Goal: Use online tool/utility: Utilize a website feature to perform a specific function

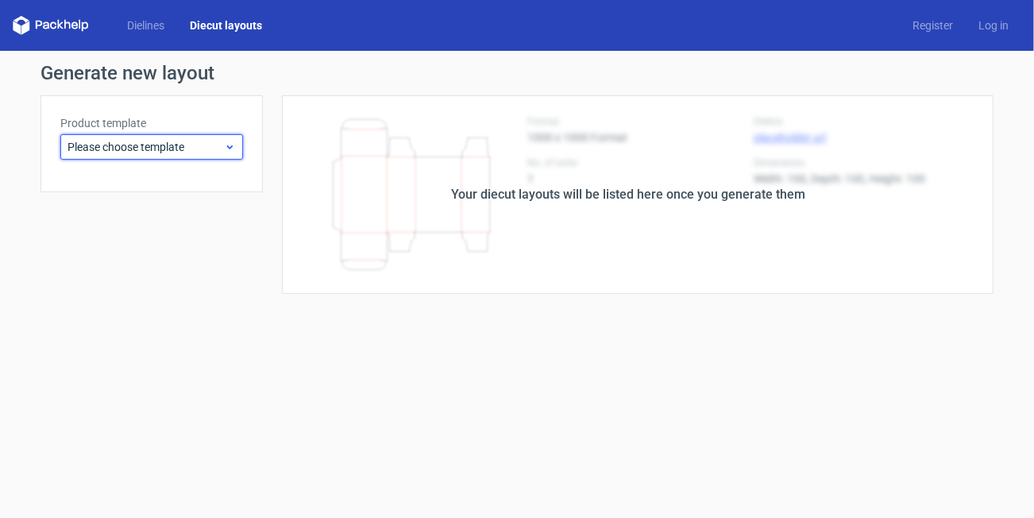
click at [185, 145] on span "Please choose template" at bounding box center [146, 147] width 156 height 16
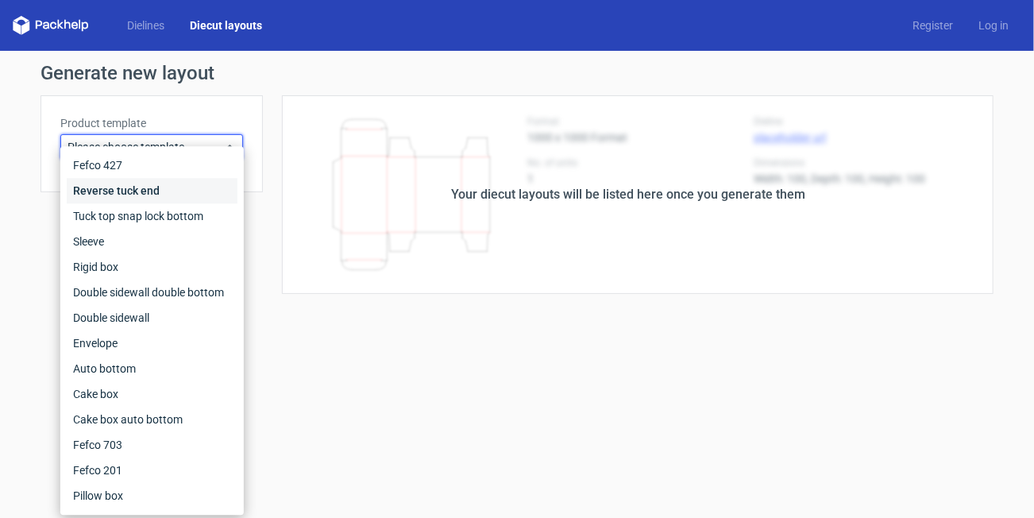
click at [141, 195] on div "Reverse tuck end" at bounding box center [152, 190] width 171 height 25
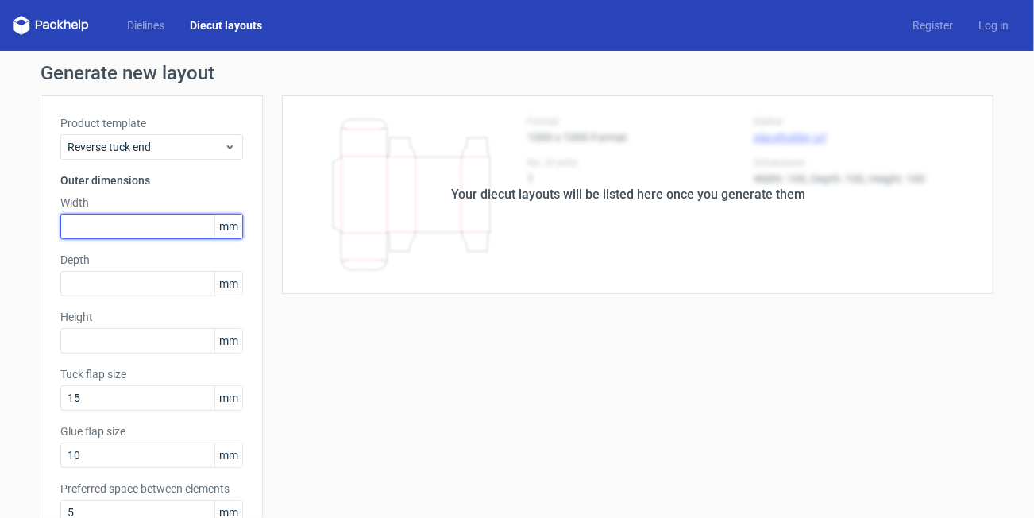
click at [127, 225] on input "text" at bounding box center [151, 226] width 183 height 25
type input "86"
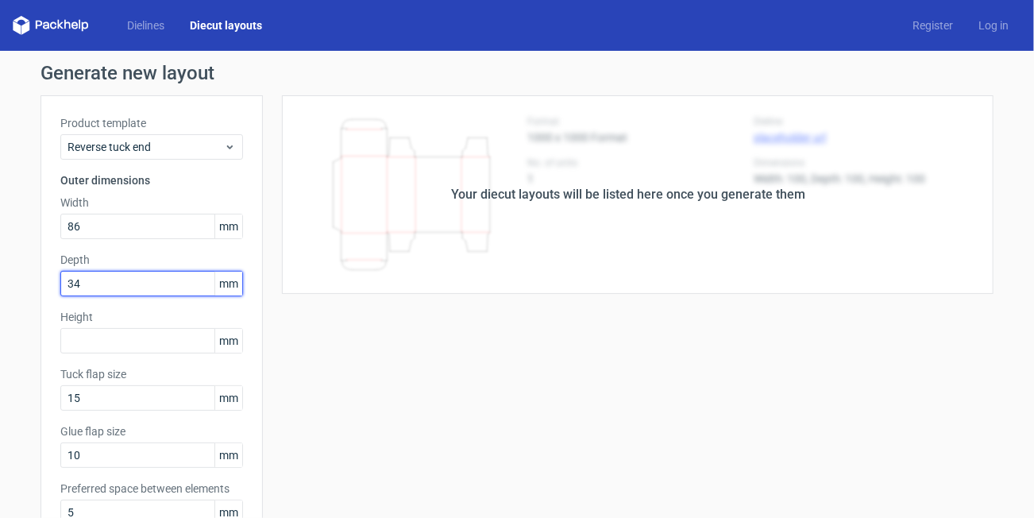
type input "34"
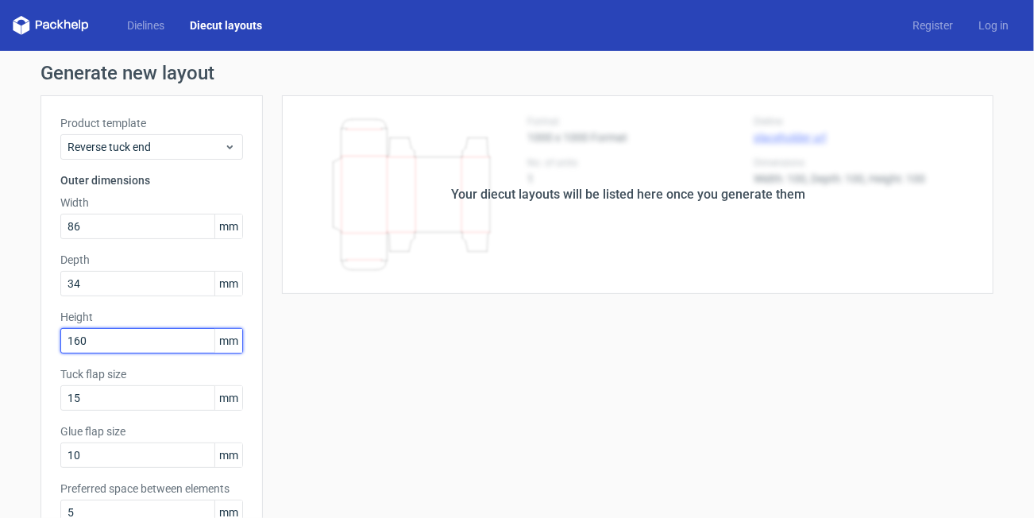
type input "160"
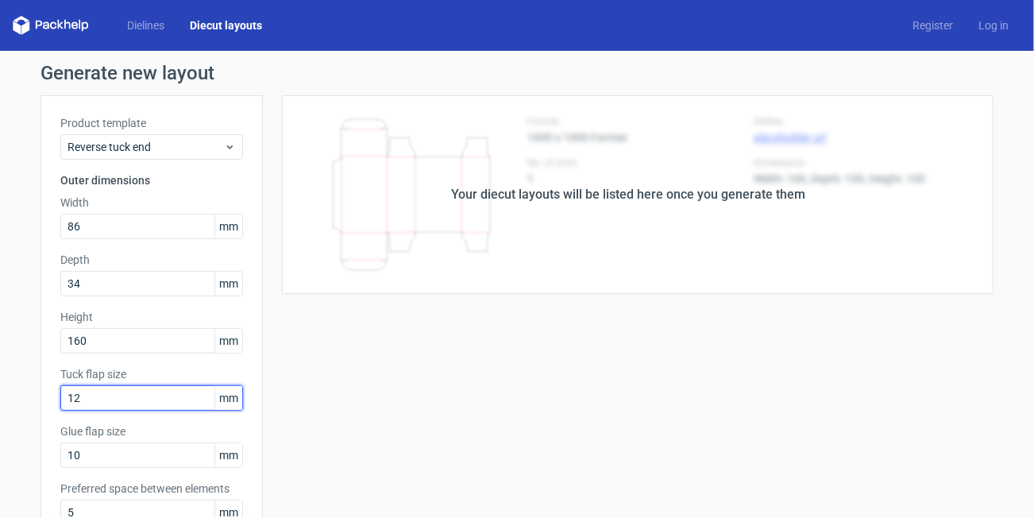
type input "12"
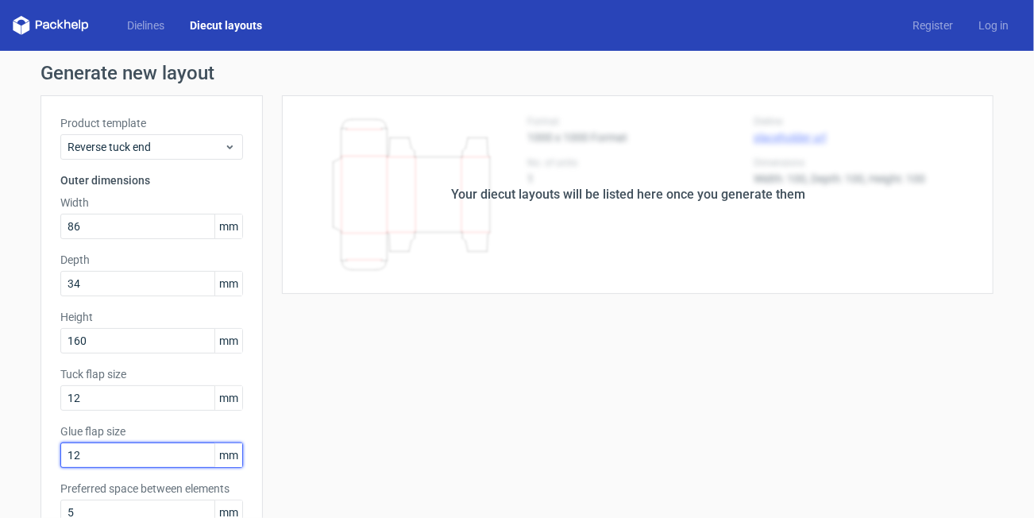
type input "12"
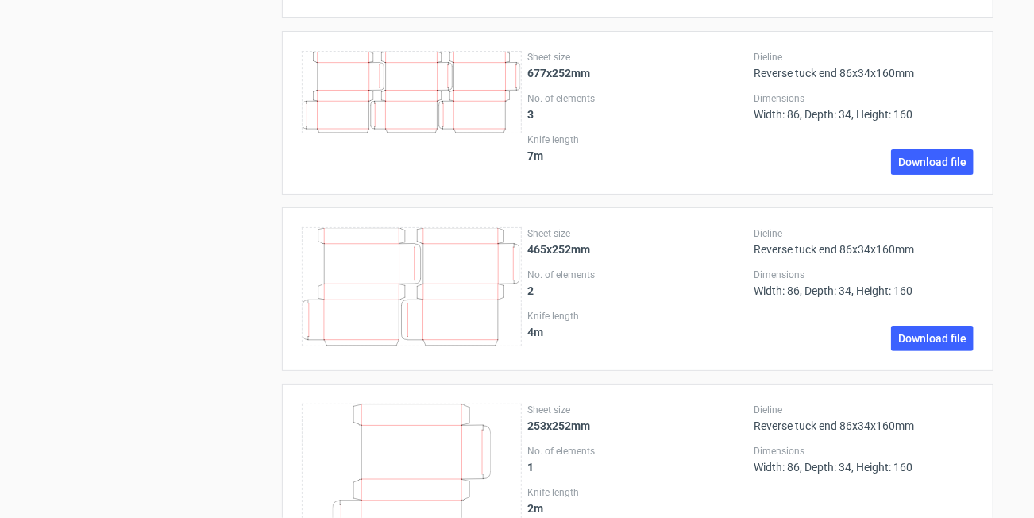
scroll to position [2607, 0]
